Goal: Task Accomplishment & Management: Use online tool/utility

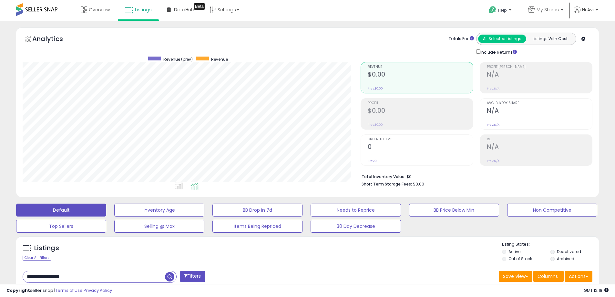
scroll to position [132, 338]
click at [560, 7] on p "My Stores" at bounding box center [545, 10] width 35 height 8
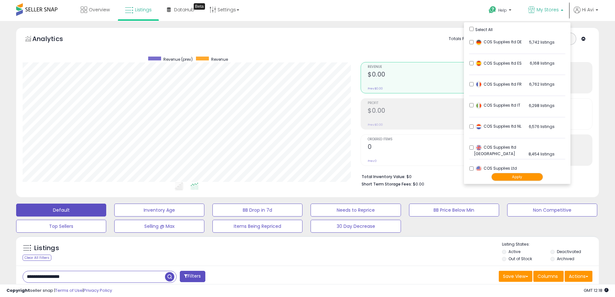
click at [409, 43] on div "Totals For All Selected Listings Listings With Cost Include Returns" at bounding box center [474, 44] width 227 height 23
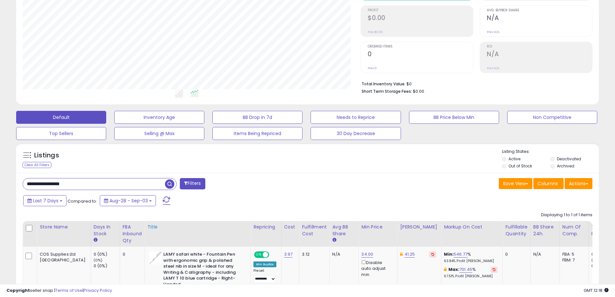
scroll to position [161, 0]
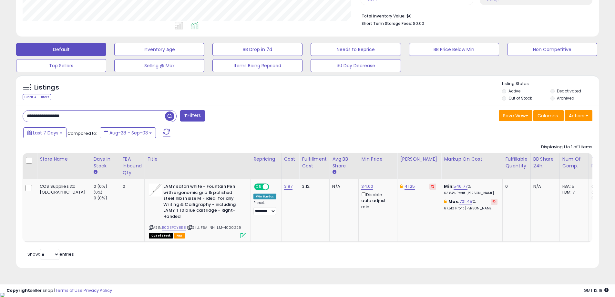
drag, startPoint x: 88, startPoint y: 115, endPoint x: 5, endPoint y: 115, distance: 83.3
click at [5, 115] on div "**********" at bounding box center [307, 71] width 609 height 409
paste input "text"
type input "**********"
click at [168, 117] on span "button" at bounding box center [169, 115] width 9 height 9
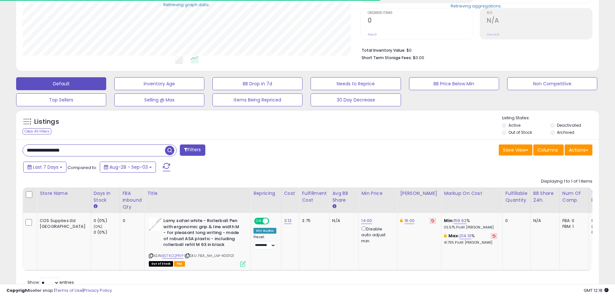
scroll to position [155, 0]
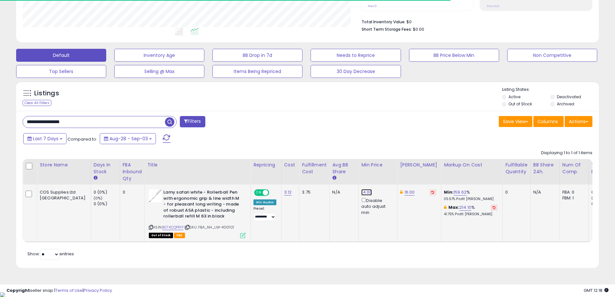
click at [361, 193] on link "14.00" at bounding box center [366, 192] width 11 height 6
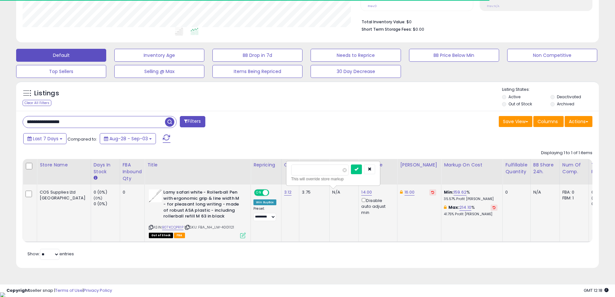
scroll to position [132, 338]
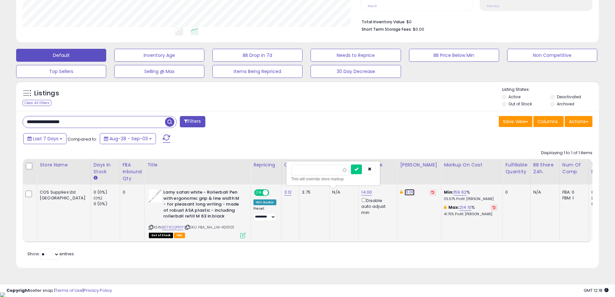
click at [405, 189] on link "16.00" at bounding box center [410, 192] width 10 height 6
drag, startPoint x: 372, startPoint y: 171, endPoint x: 289, endPoint y: 173, distance: 82.4
click at [289, 184] on tr "COS Supplies Ltd [GEOGRAPHIC_DATA] 0 (0%) (0%) 0 (0%) 0 ASIN: | FBA" at bounding box center [415, 212] width 784 height 57
type input "**"
click button "submit" at bounding box center [399, 169] width 11 height 10
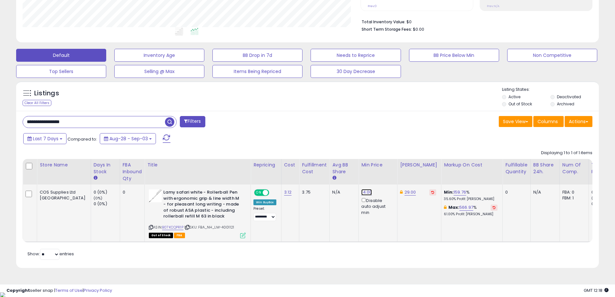
click at [361, 191] on link "14.00" at bounding box center [366, 192] width 11 height 6
drag, startPoint x: 321, startPoint y: 171, endPoint x: 259, endPoint y: 170, distance: 62.7
click at [259, 170] on table "Store Name Days In Stock FBA inbound Qty Title ROI" at bounding box center [415, 200] width 785 height 83
type input "**"
click button "submit" at bounding box center [356, 169] width 11 height 10
